Goal: Obtain resource: Obtain resource

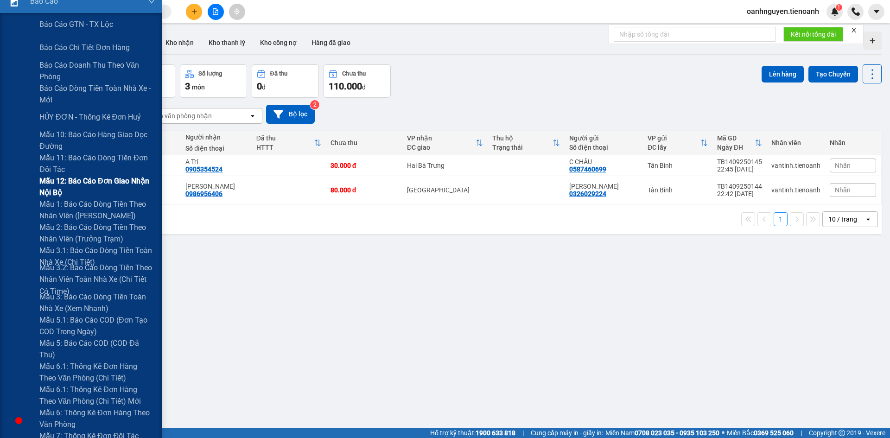
scroll to position [139, 0]
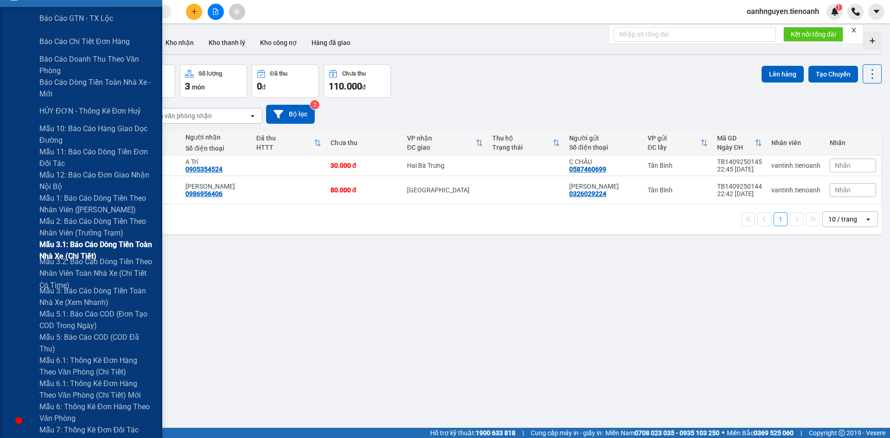
click at [78, 249] on span "Mẫu 3.1: Báo cáo dòng tiền toàn nhà xe (Chi Tiết)" at bounding box center [97, 250] width 116 height 23
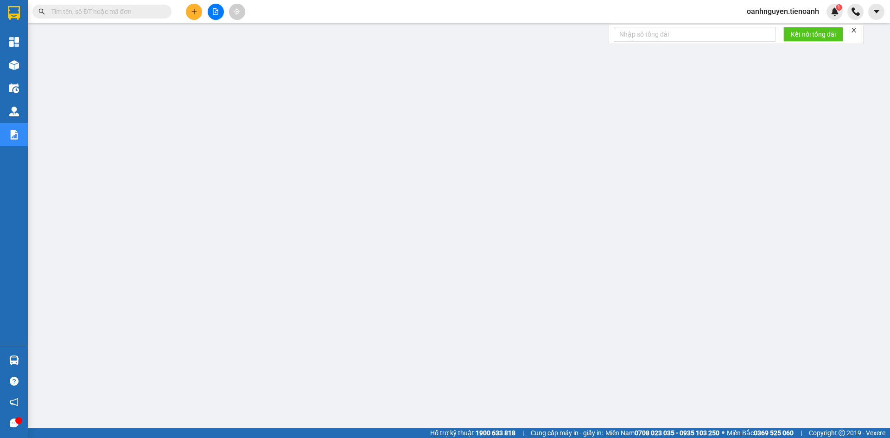
click at [855, 27] on icon "close" at bounding box center [853, 30] width 6 height 6
